Goal: Navigation & Orientation: Find specific page/section

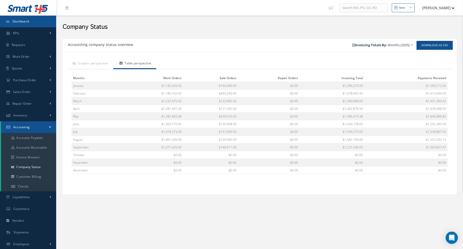
click at [36, 22] on link "Dashboard" at bounding box center [28, 22] width 56 height 12
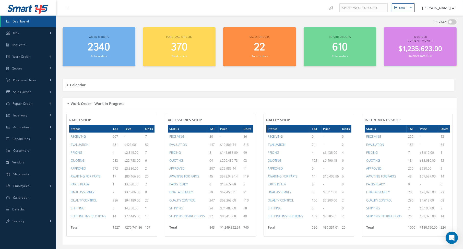
drag, startPoint x: 332, startPoint y: 71, endPoint x: 324, endPoint y: 66, distance: 9.9
click at [332, 71] on div "Work orders 2340 Total orders Purchase orders 370 Total orders Sales orders 22 …" at bounding box center [260, 49] width 402 height 45
click at [153, 18] on div "PRIVACY See your dashboard information by turning privacy off Work orders 2340 …" at bounding box center [259, 222] width 399 height 413
click at [202, 74] on div "Calendar Loading… [DATE] Month Month Week Day [DATE] No elements found. List is…" at bounding box center [260, 85] width 394 height 25
